Goal: Task Accomplishment & Management: Manage account settings

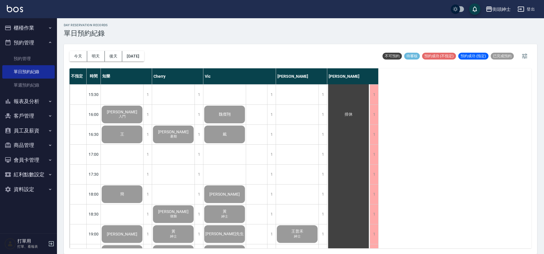
scroll to position [258, 0]
click at [29, 39] on button "預約管理" at bounding box center [28, 42] width 52 height 15
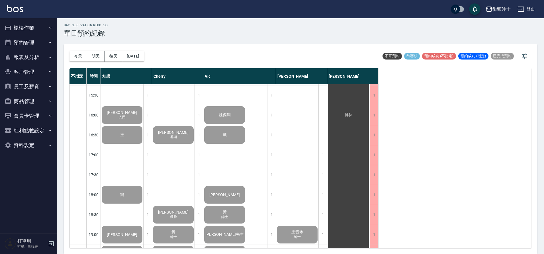
click at [46, 58] on button "報表及分析" at bounding box center [28, 57] width 52 height 15
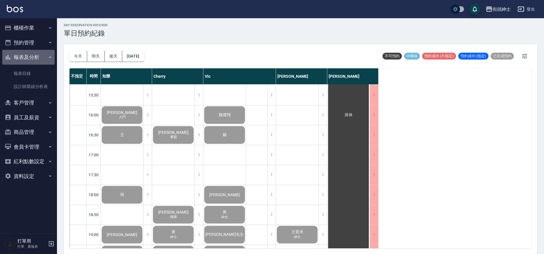
click at [49, 57] on icon "button" at bounding box center [50, 57] width 5 height 5
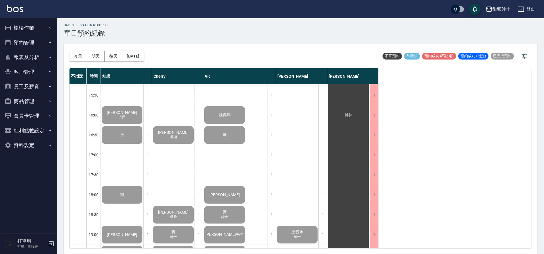
click at [38, 25] on button "櫃檯作業" at bounding box center [28, 27] width 52 height 15
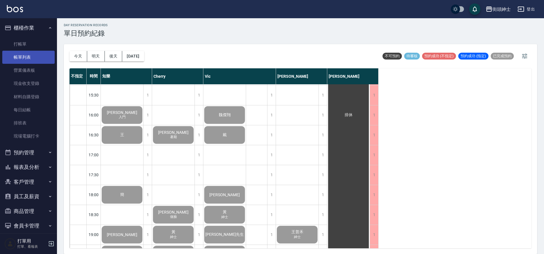
click at [36, 58] on link "帳單列表" at bounding box center [28, 57] width 52 height 13
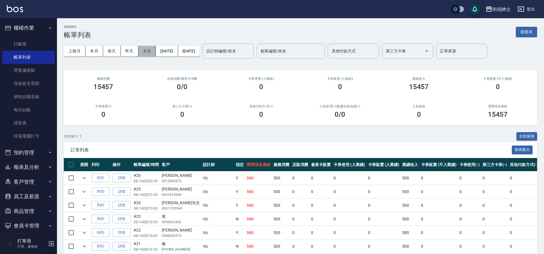
click at [149, 50] on button "今天" at bounding box center [147, 51] width 18 height 11
click at [92, 52] on button "本月" at bounding box center [94, 51] width 18 height 11
